Goal: Task Accomplishment & Management: Use online tool/utility

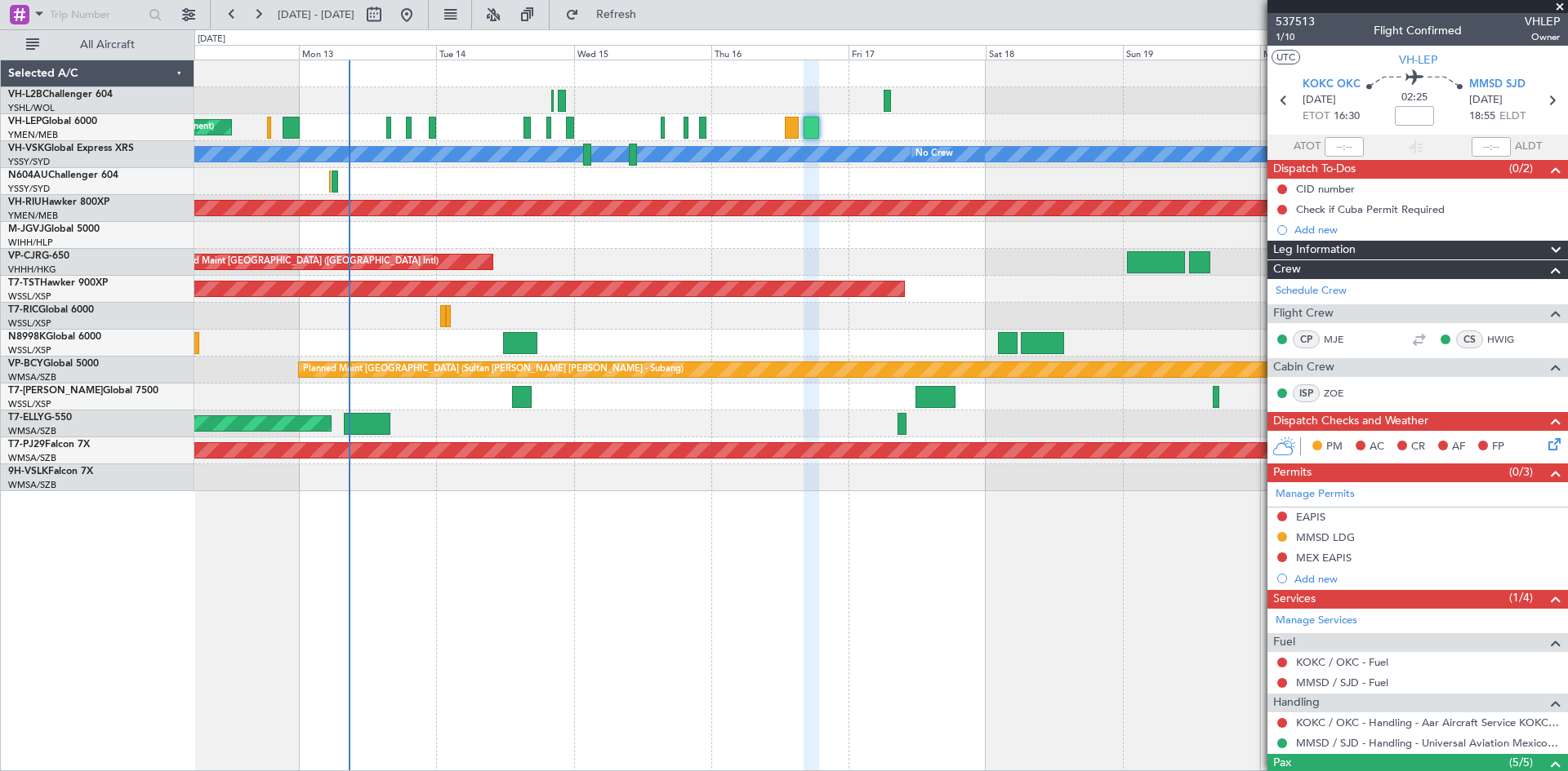
scroll to position [212, 0]
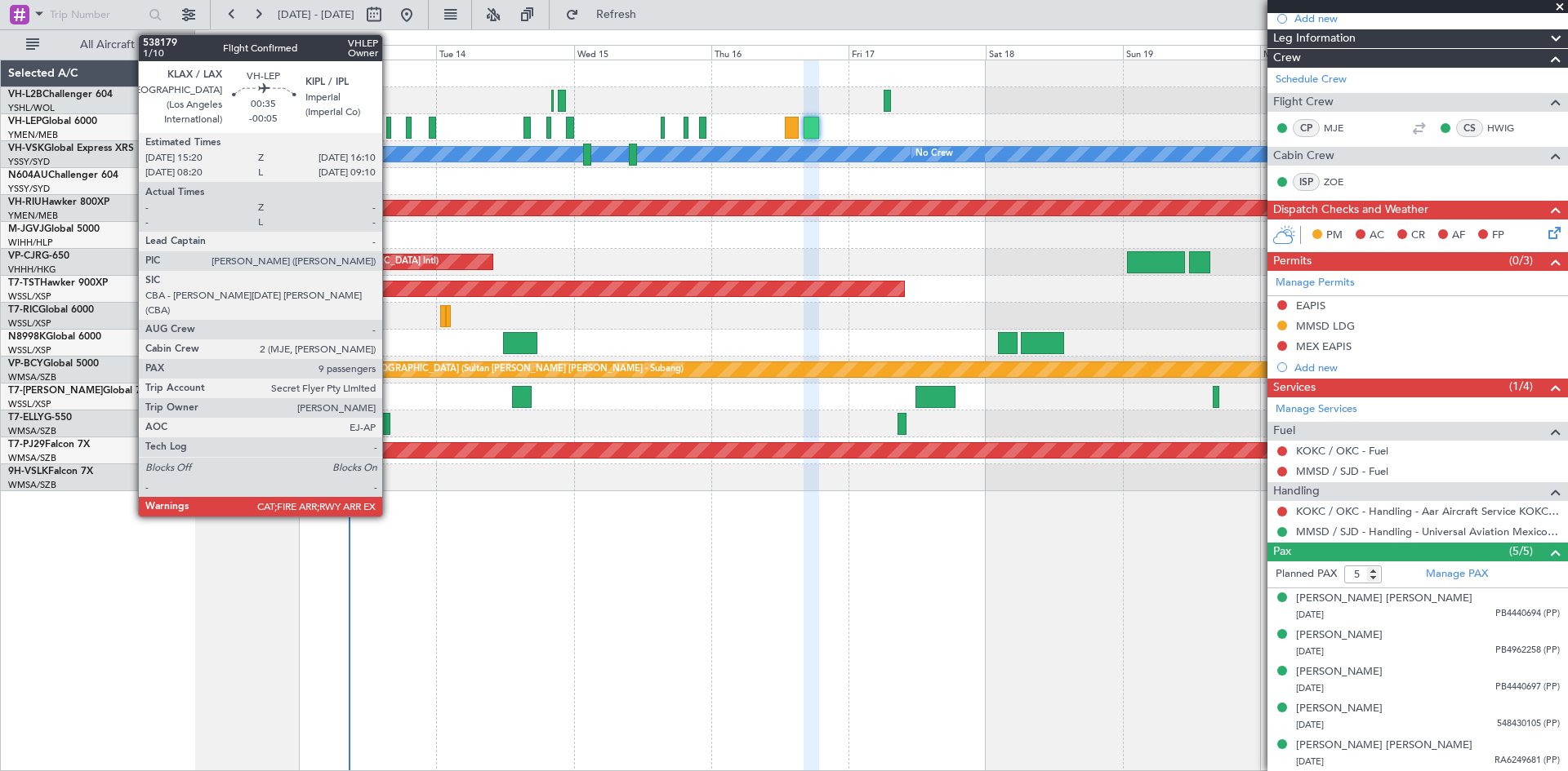
click at [389, 132] on div at bounding box center [389, 128] width 5 height 22
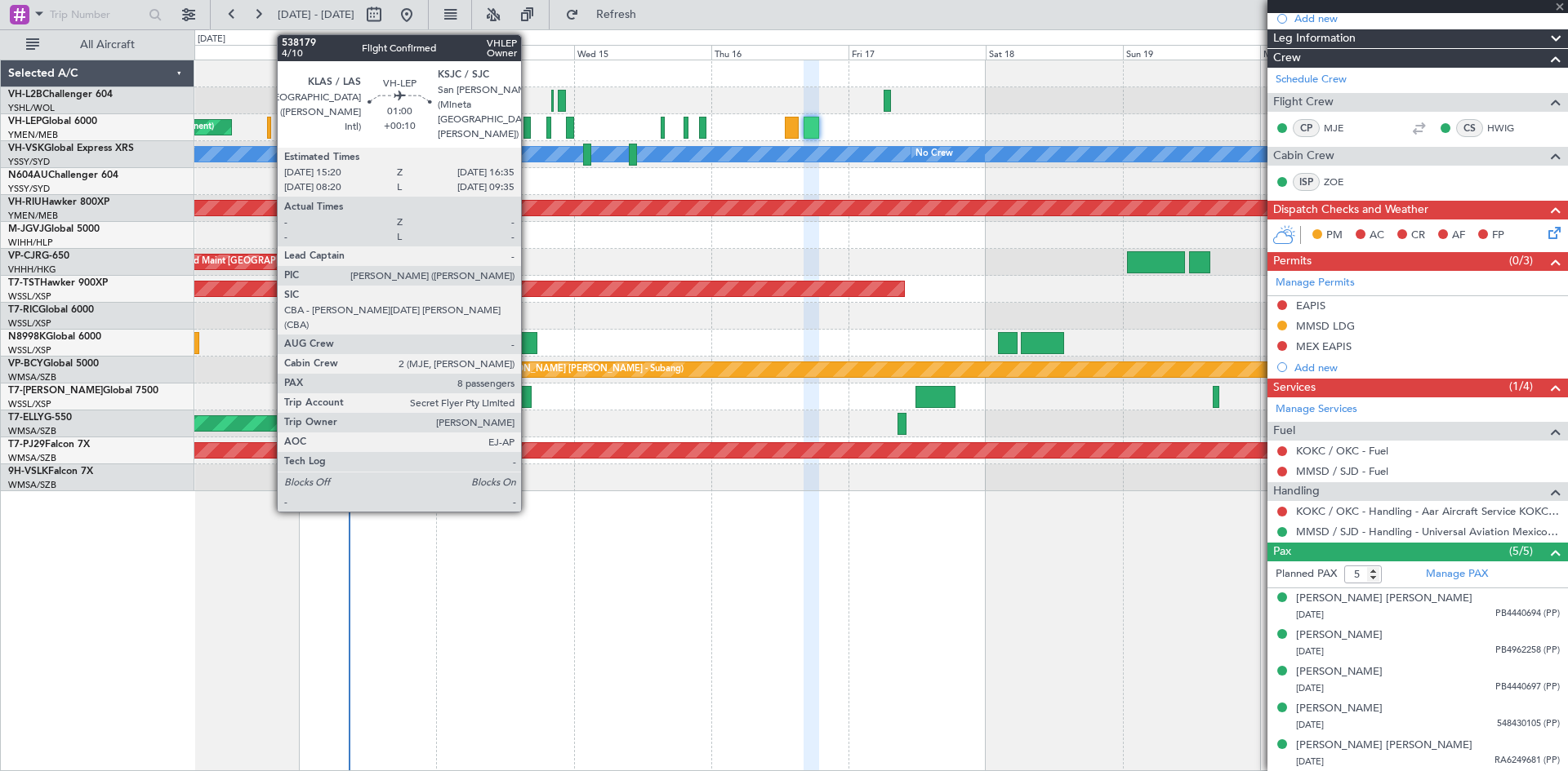
type input "-00:05"
type input "9"
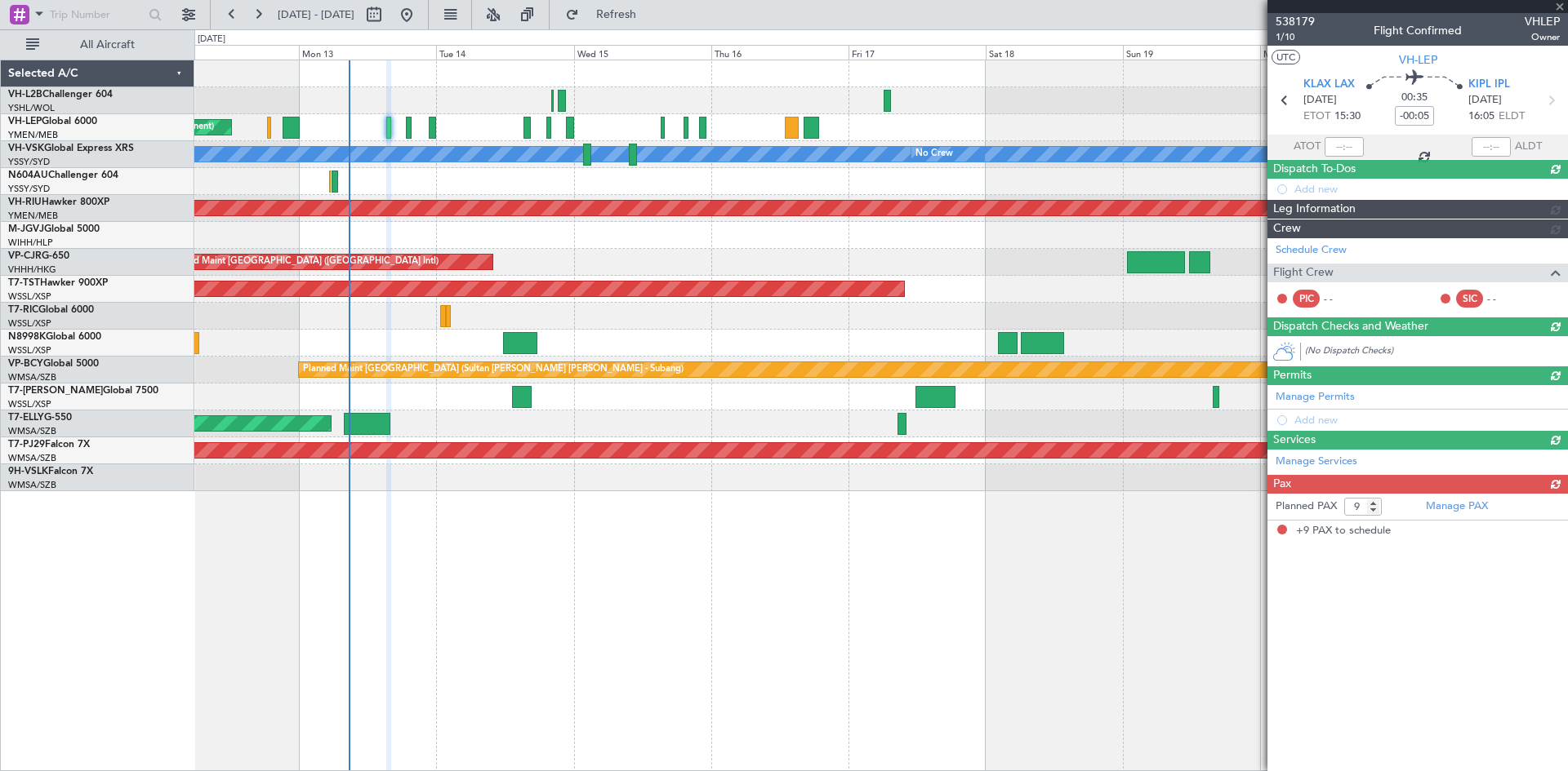
scroll to position [0, 0]
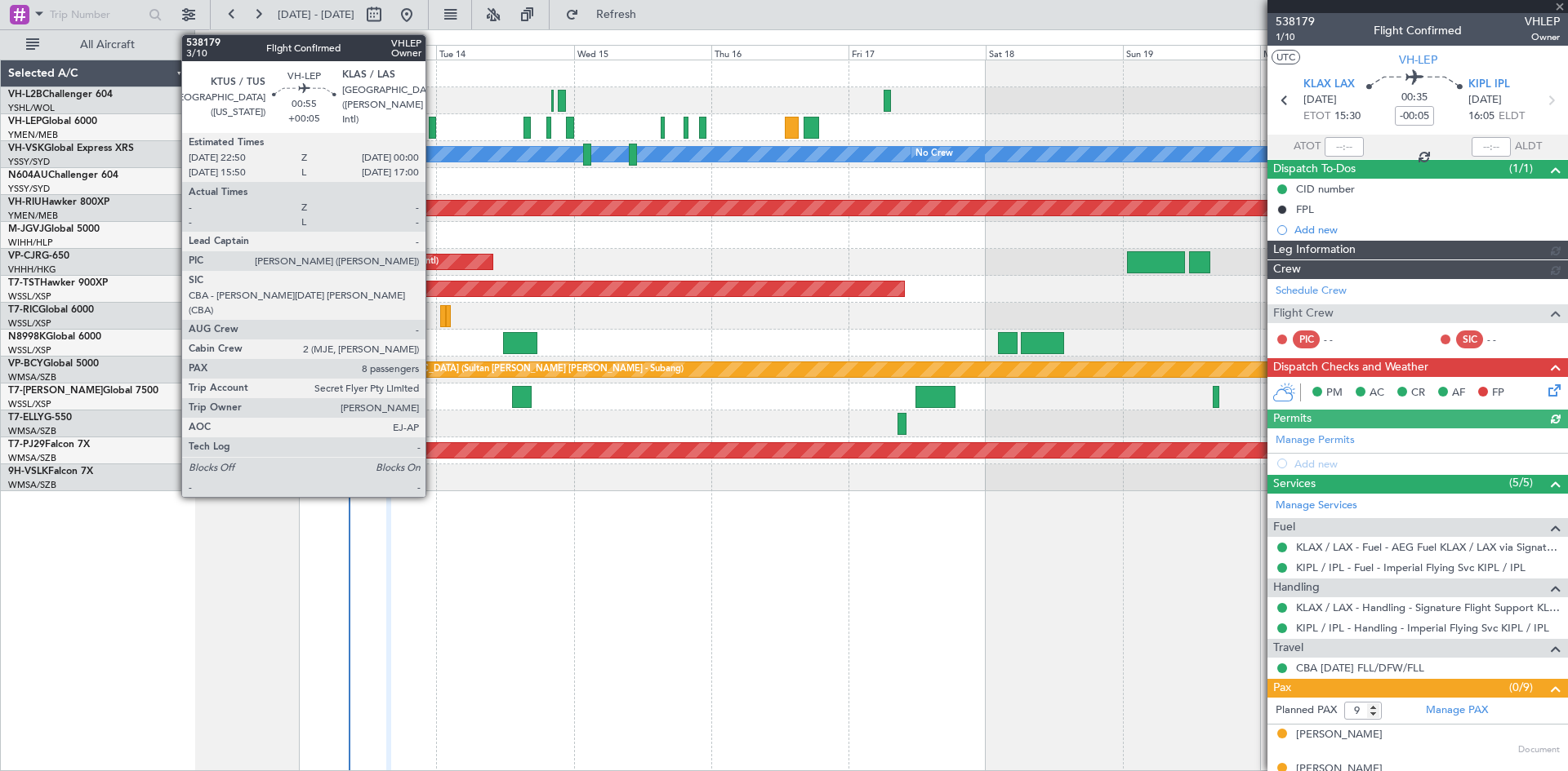
type input "[PERSON_NAME] (KYA)"
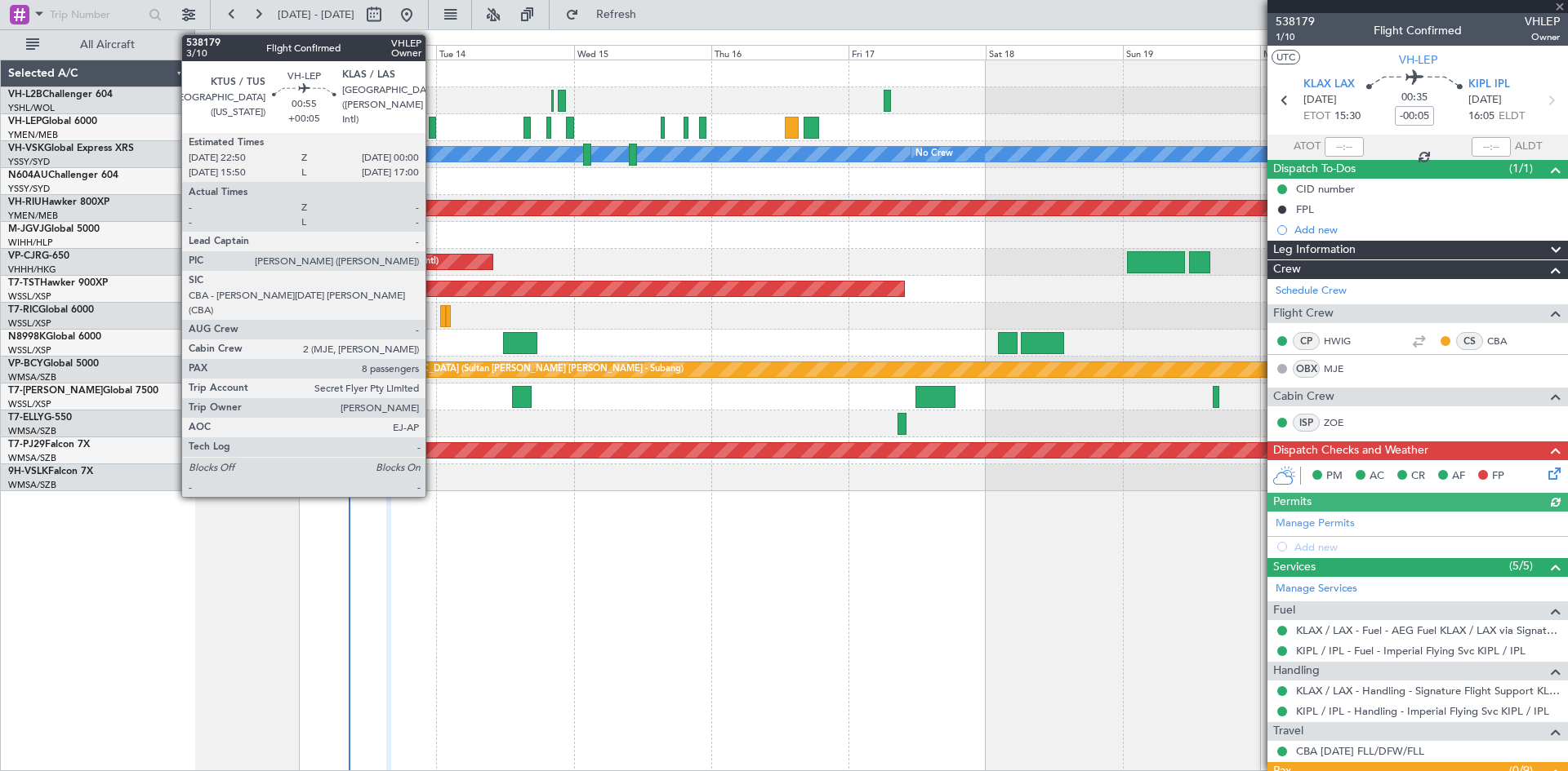
click at [433, 131] on div at bounding box center [432, 128] width 7 height 22
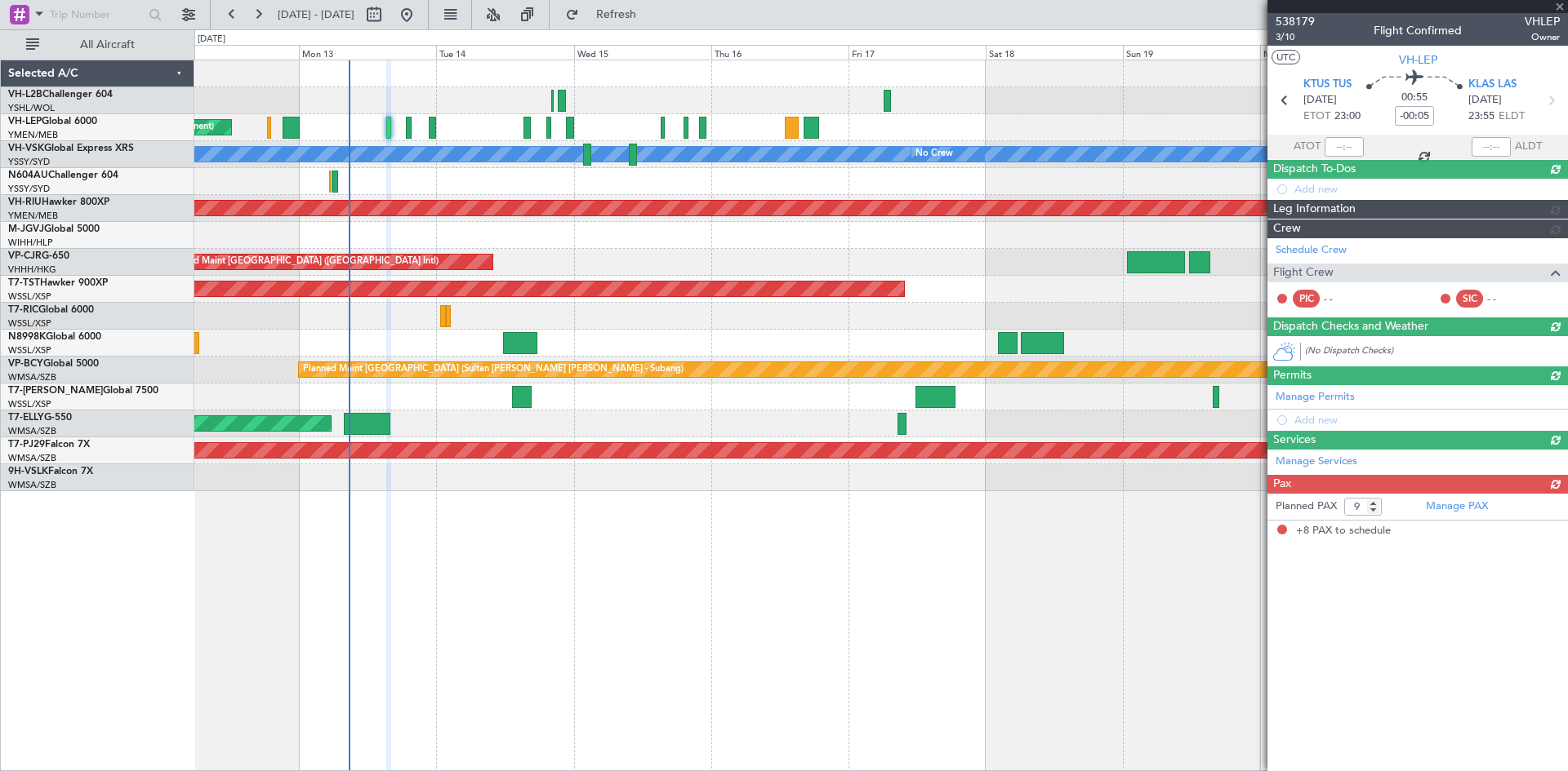
type input "+00:05"
type input "8"
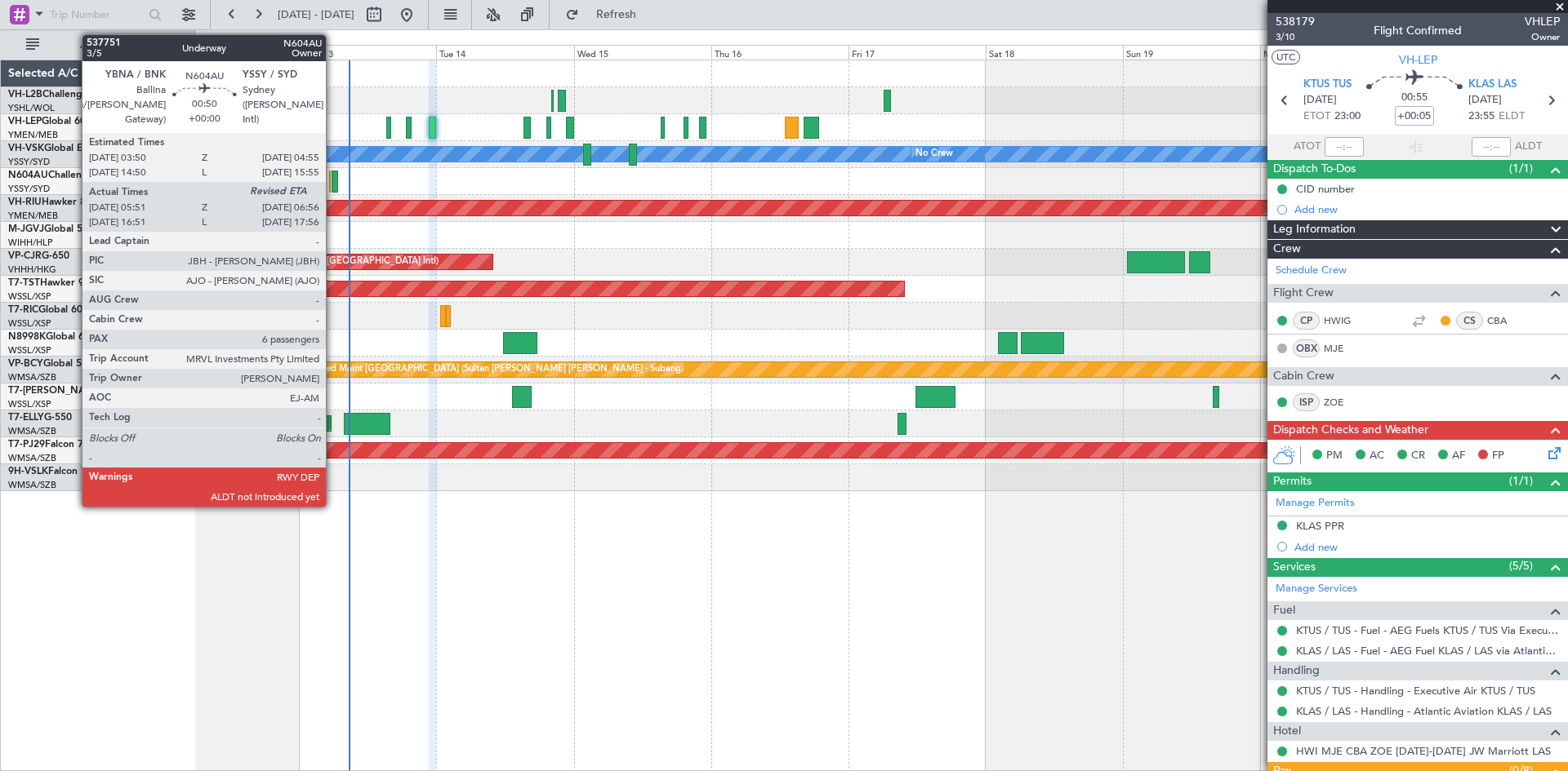
click at [333, 191] on div at bounding box center [334, 181] width 6 height 22
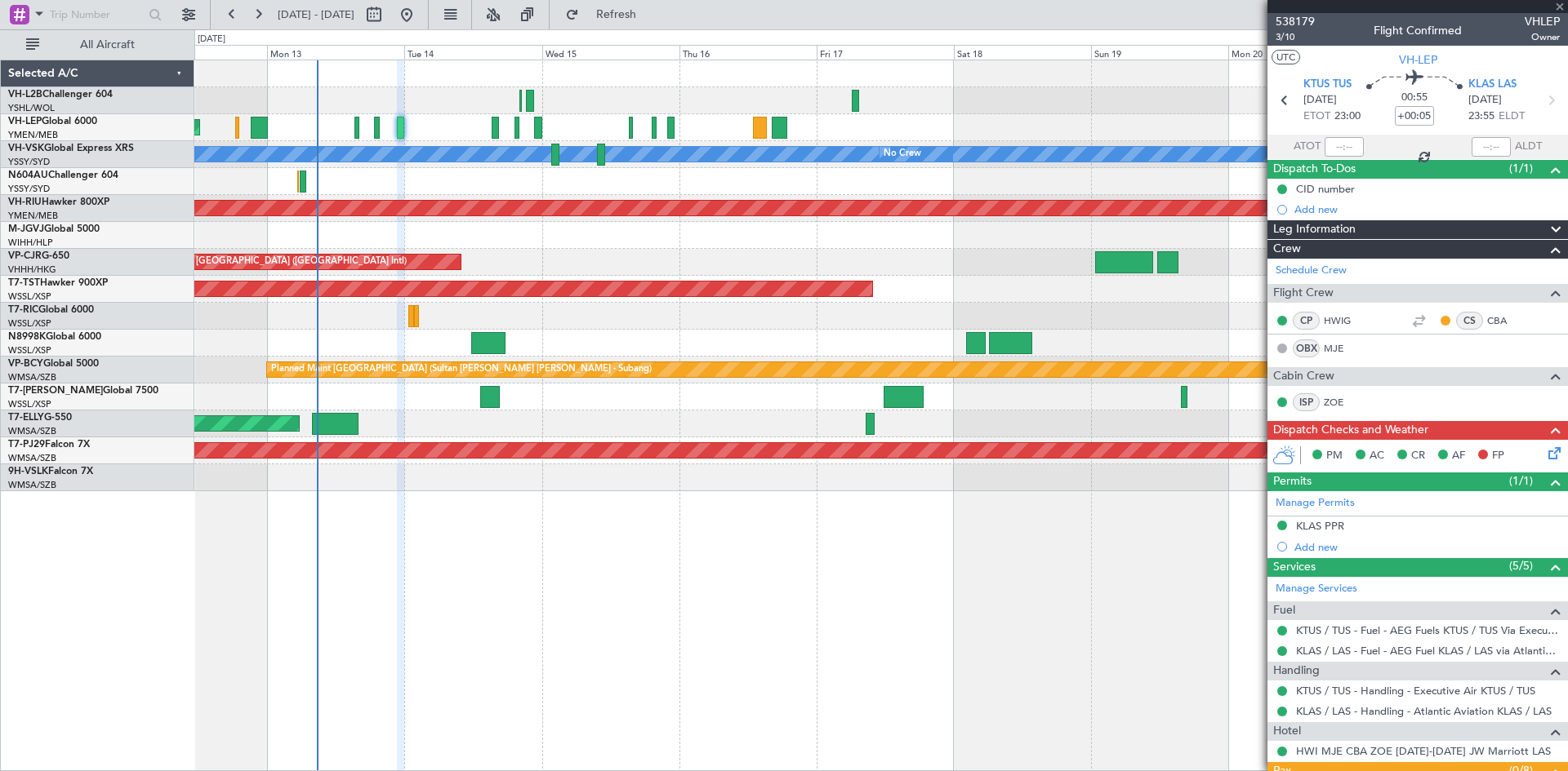
click at [488, 195] on div "Unplanned Maint Wichita (Wichita Mid-continent) [PERSON_NAME] No Crew Unplanned…" at bounding box center [880, 275] width 1372 height 431
type input "06:01"
type input "6"
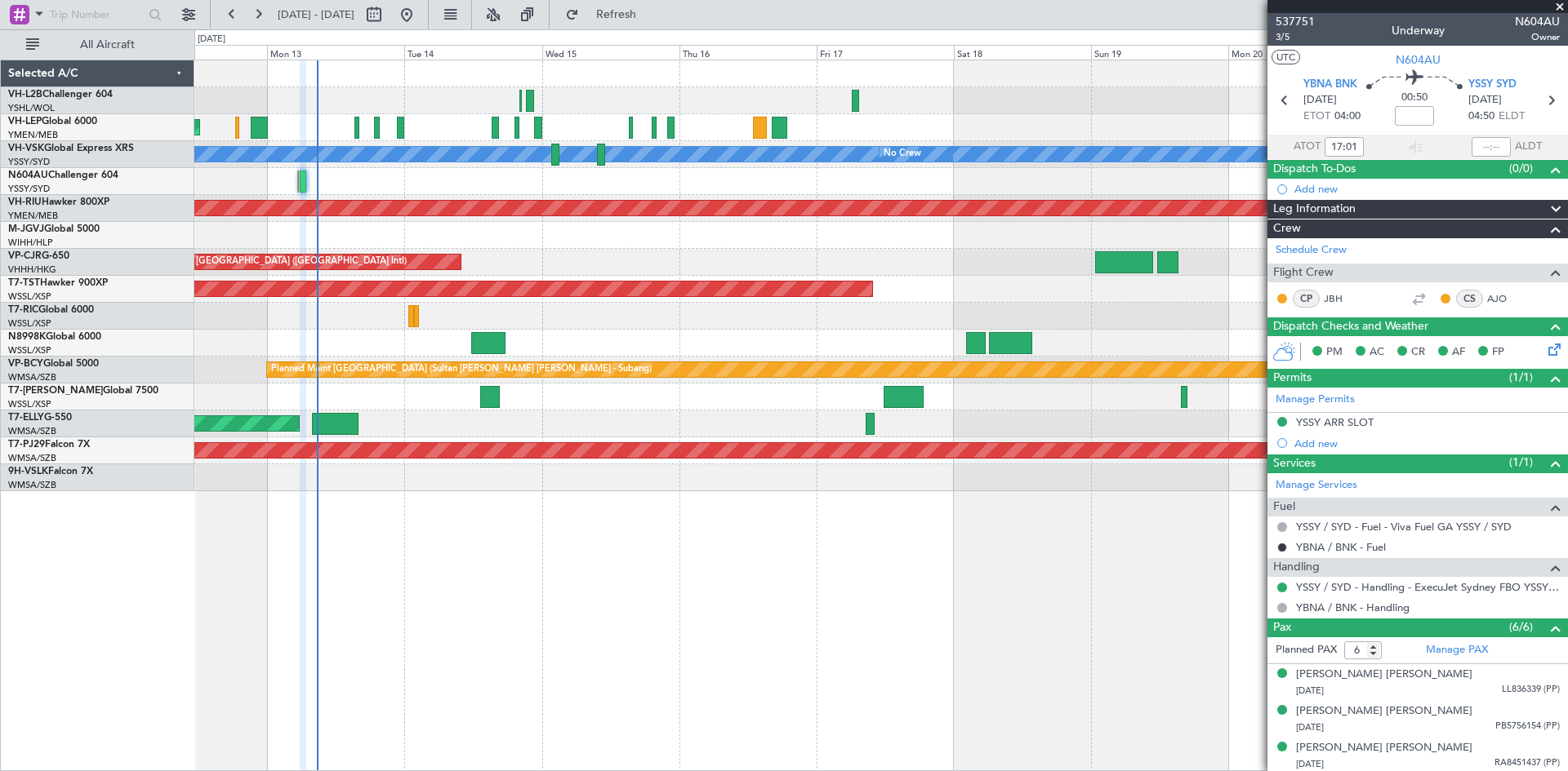
type input "06:01"
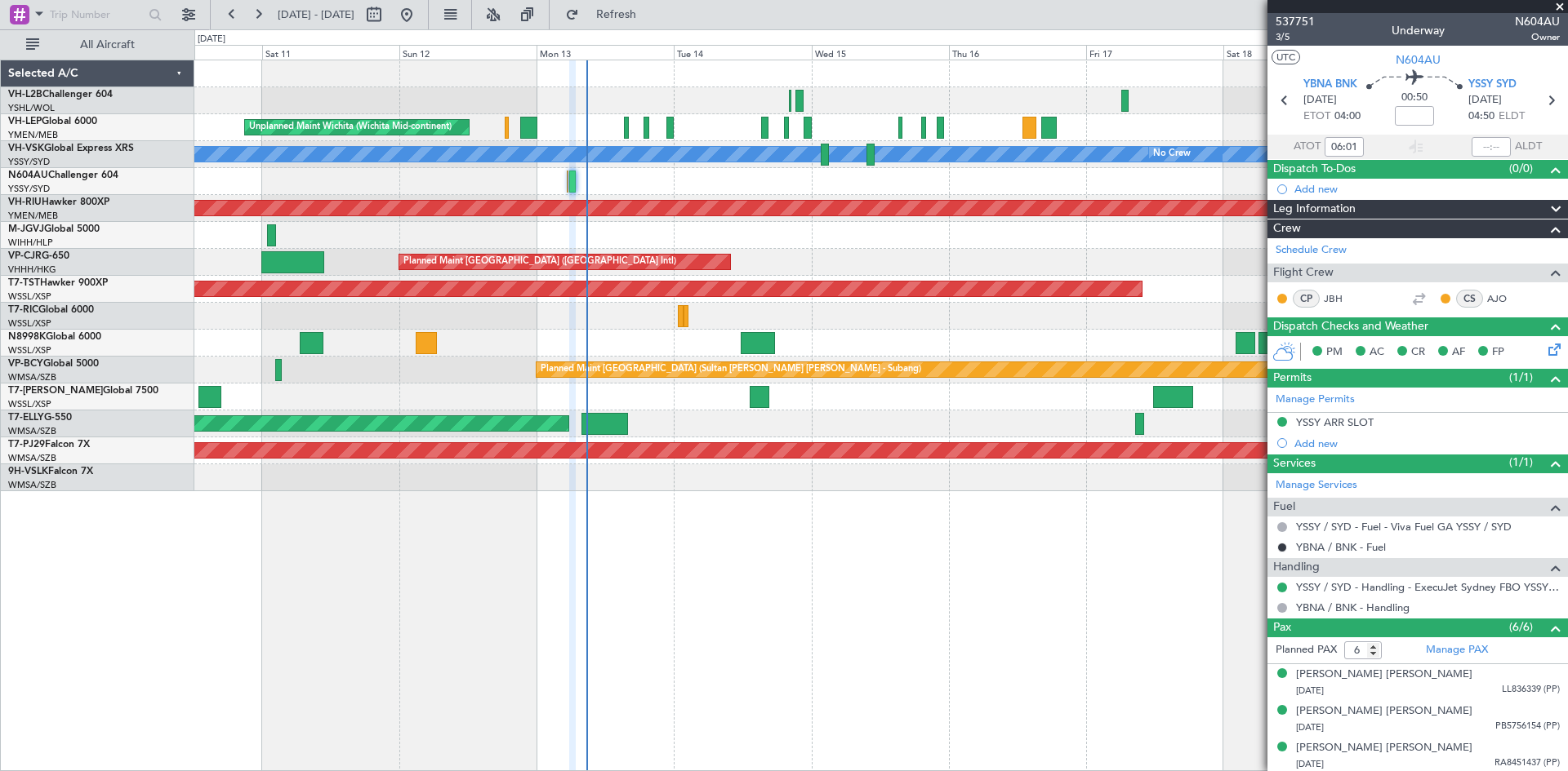
click at [622, 188] on div at bounding box center [880, 181] width 1372 height 27
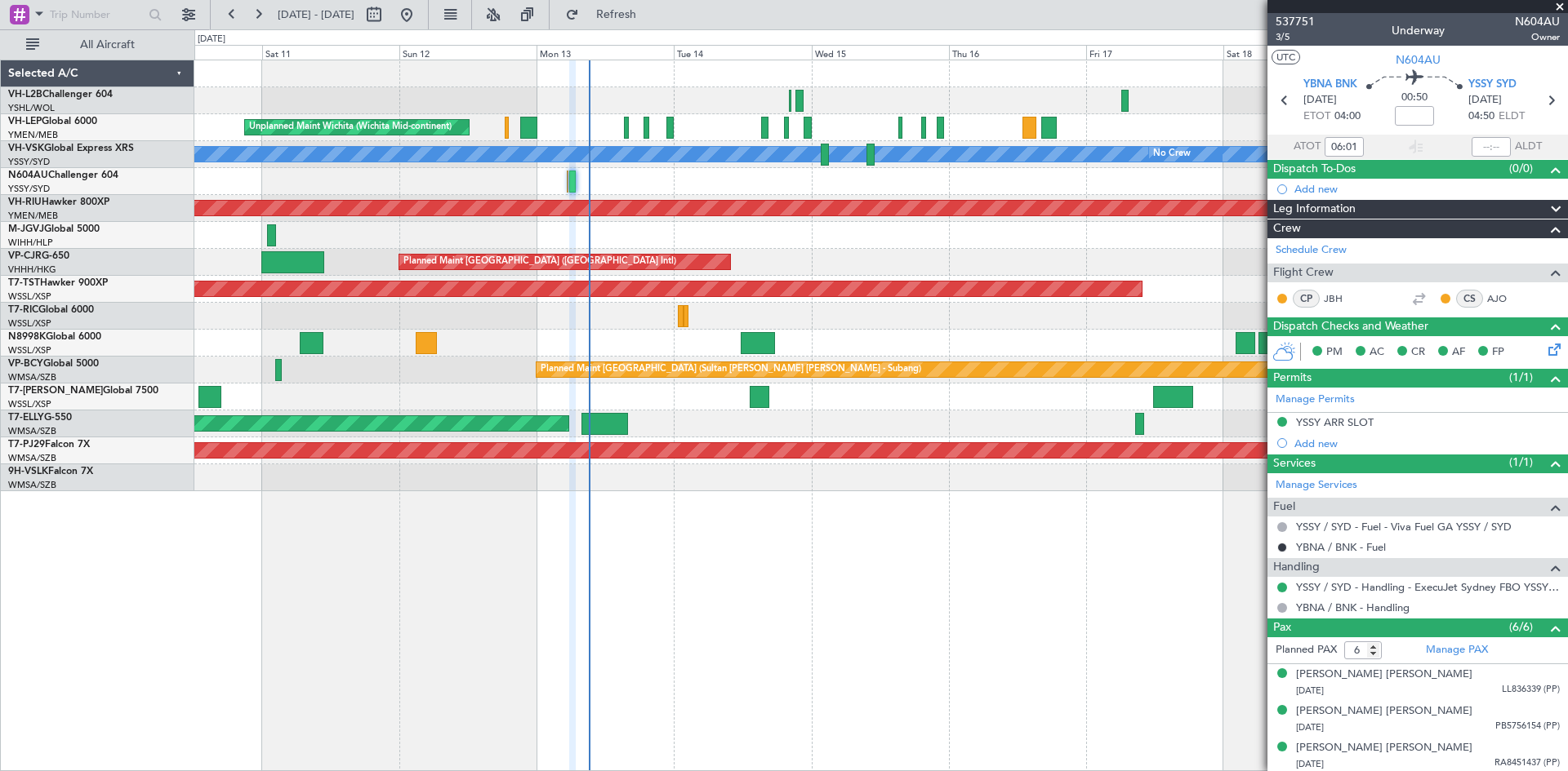
type input "07:16"
